Goal: Task Accomplishment & Management: Use online tool/utility

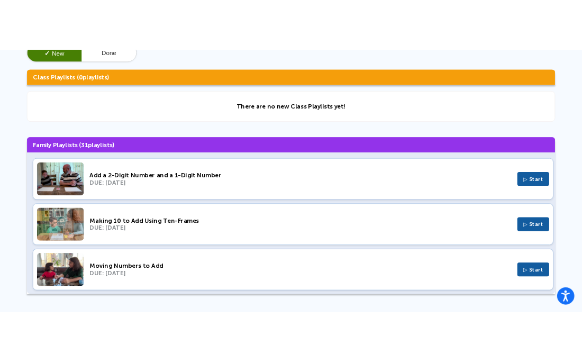
scroll to position [87, 0]
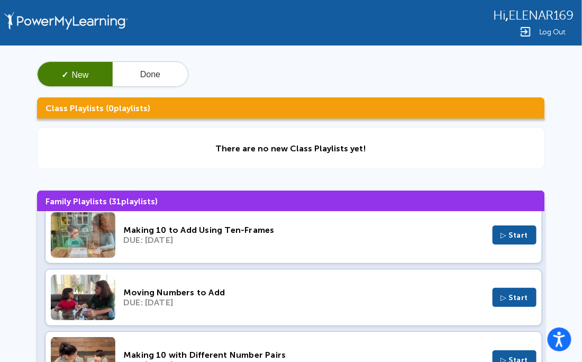
scroll to position [78, 0]
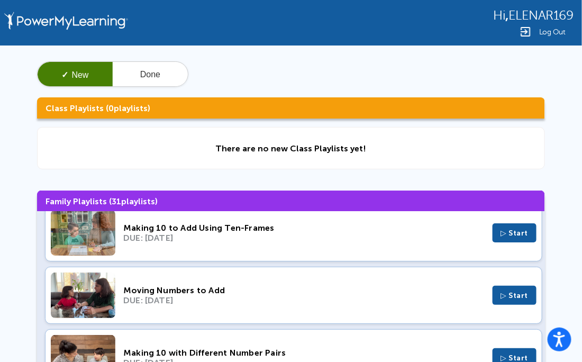
click at [226, 254] on div "Making 10 to Add Using Ten-Frames DUE: May 19, 2025 ▷ Start" at bounding box center [294, 232] width 498 height 57
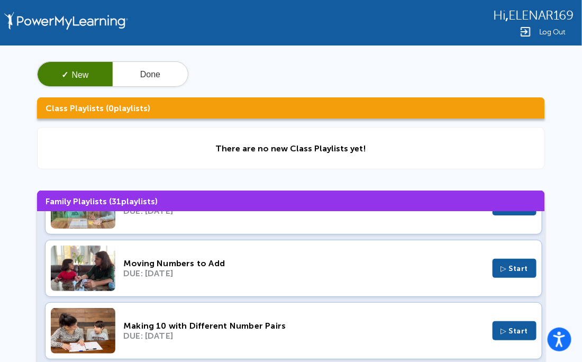
scroll to position [0, 0]
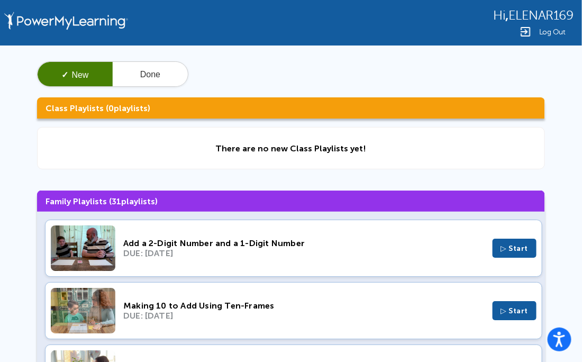
click at [431, 309] on div "Making 10 to Add Using Ten-Frames" at bounding box center [304, 306] width 362 height 10
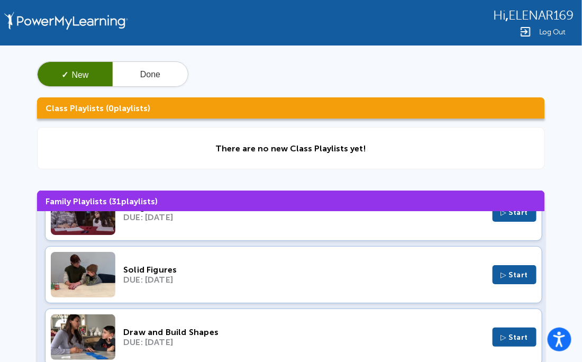
scroll to position [1099, 0]
click at [462, 289] on div "Solid Figures DUE: May 12, 2024 ▷ Start" at bounding box center [294, 274] width 498 height 57
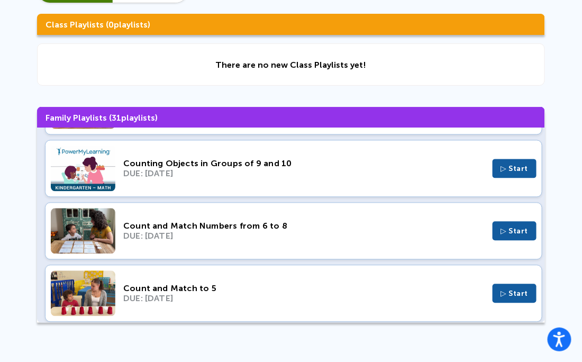
scroll to position [1680, 0]
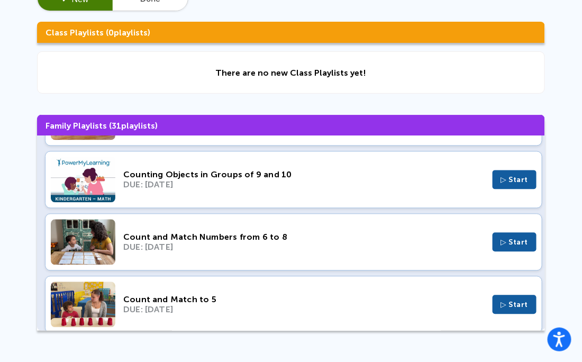
click at [409, 71] on div "There are no new Class Playlists yet!" at bounding box center [291, 72] width 508 height 42
click at [400, 83] on div "There are no new Class Playlists yet!" at bounding box center [291, 72] width 508 height 42
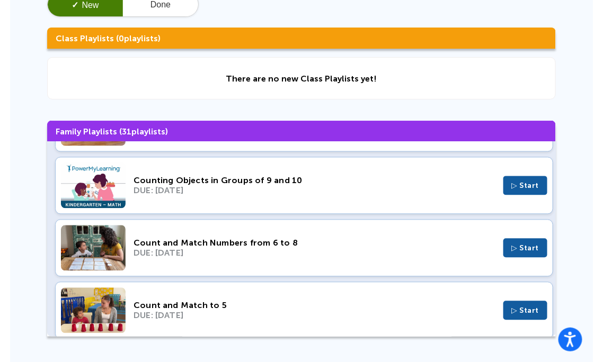
scroll to position [0, 0]
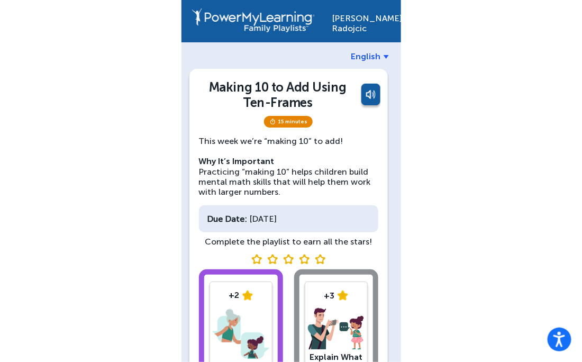
scroll to position [2, 0]
